Goal: Communication & Community: Ask a question

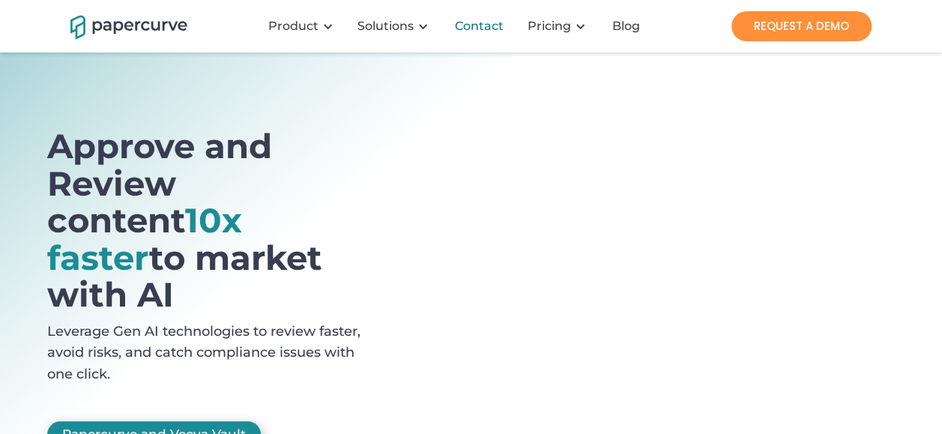
click at [478, 24] on div "Contact" at bounding box center [479, 26] width 49 height 15
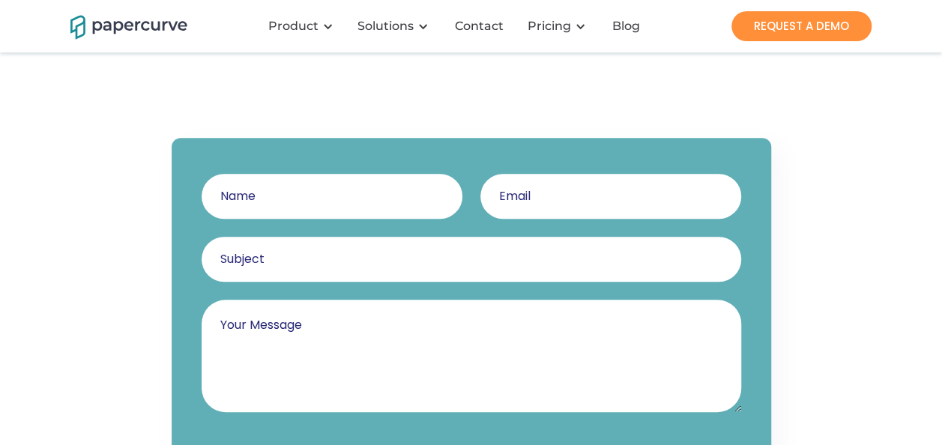
scroll to position [261, 0]
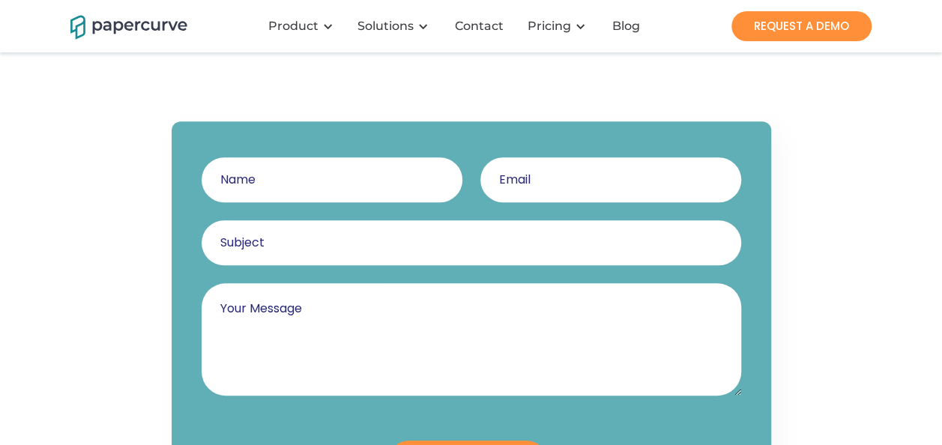
click at [256, 192] on input "Contact Us - Questions" at bounding box center [332, 179] width 261 height 45
type input "[PERSON_NAME]"
type input "[EMAIL_ADDRESS][DOMAIN_NAME]"
click at [318, 245] on input "Contact Us - Questions" at bounding box center [471, 242] width 539 height 45
type input "M"
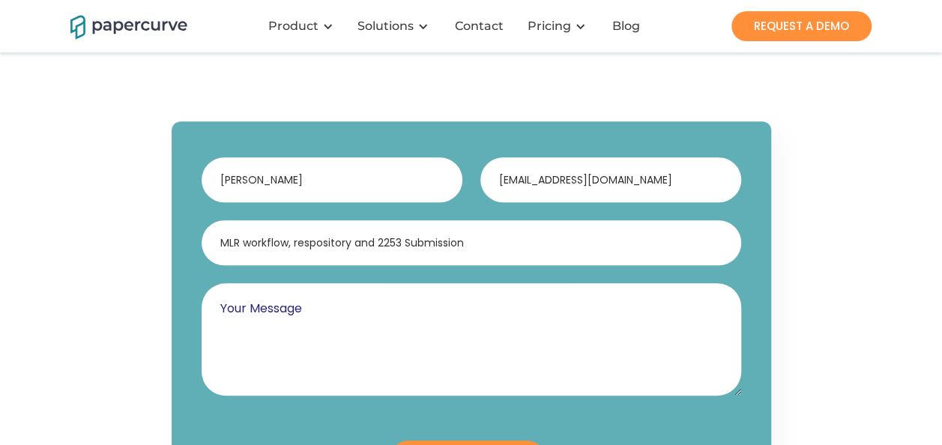
type input "MLR workflow, respository and 2253 Submission"
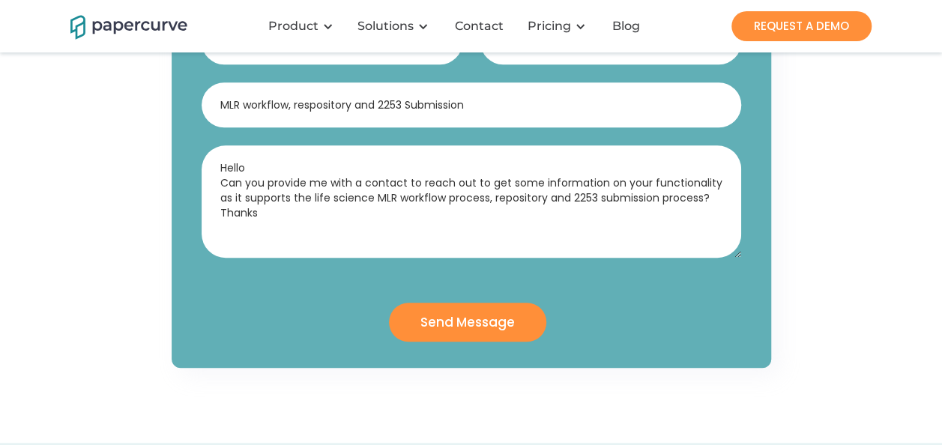
scroll to position [412, 0]
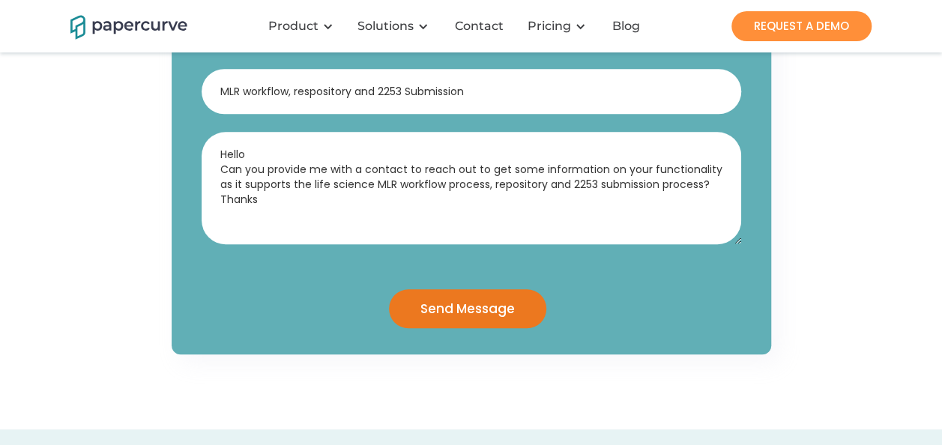
type textarea "Hello Can you provide me with a contact to reach out to get some information on…"
click at [413, 311] on input "Send Message" at bounding box center [467, 308] width 157 height 39
type input "Please wait..."
